Goal: Communication & Community: Answer question/provide support

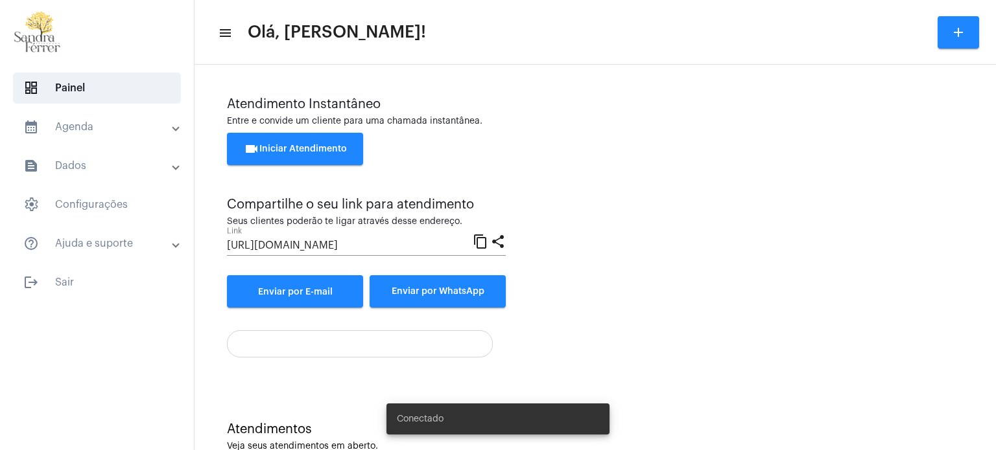
click at [309, 150] on span "videocam Iniciar Atendimento" at bounding box center [295, 149] width 103 height 9
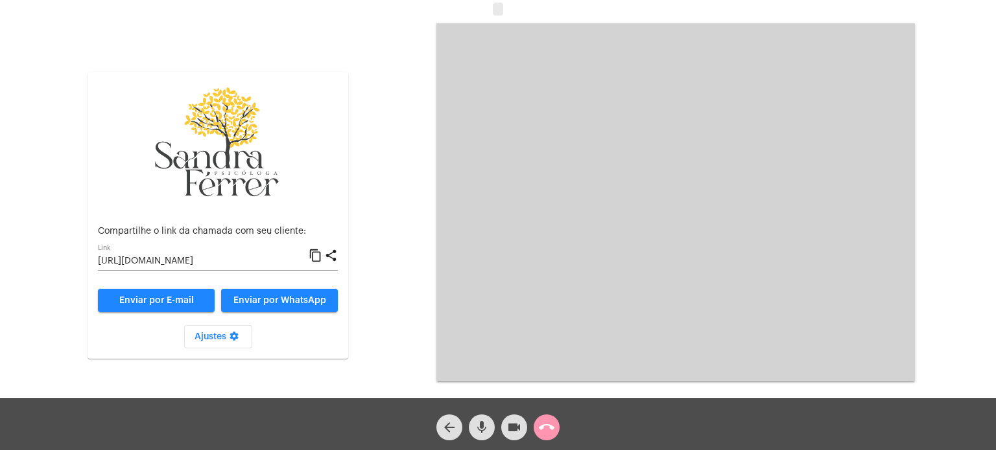
click at [318, 258] on mat-icon "content_copy" at bounding box center [316, 256] width 14 height 16
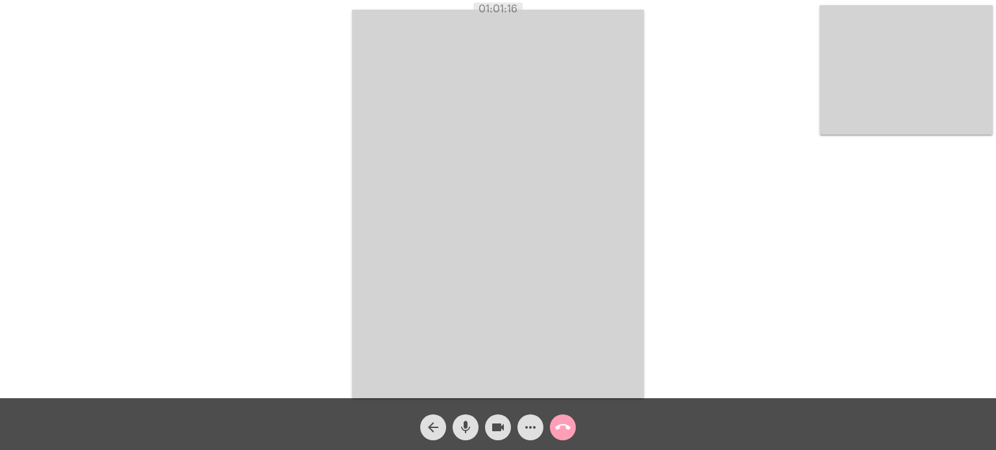
click at [560, 425] on mat-icon "call_end" at bounding box center [563, 428] width 16 height 16
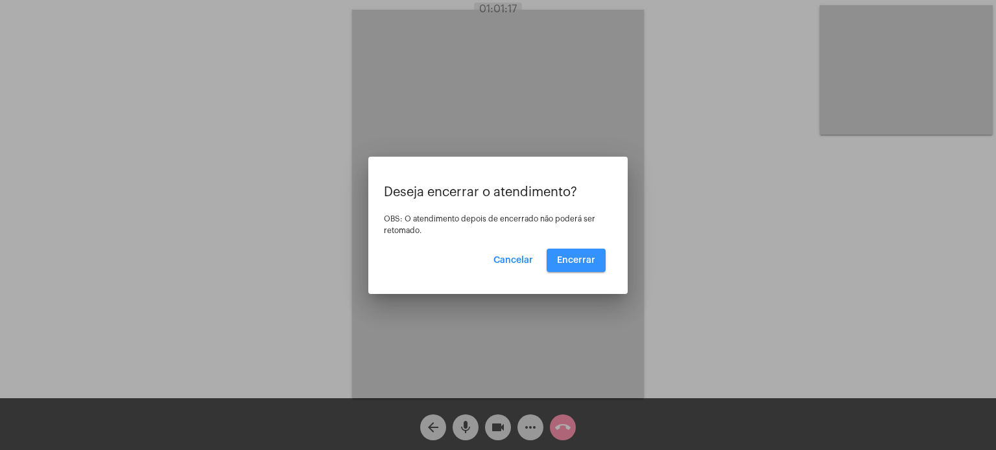
click at [581, 264] on span "Encerrar" at bounding box center [576, 260] width 38 height 9
